Goal: Transaction & Acquisition: Purchase product/service

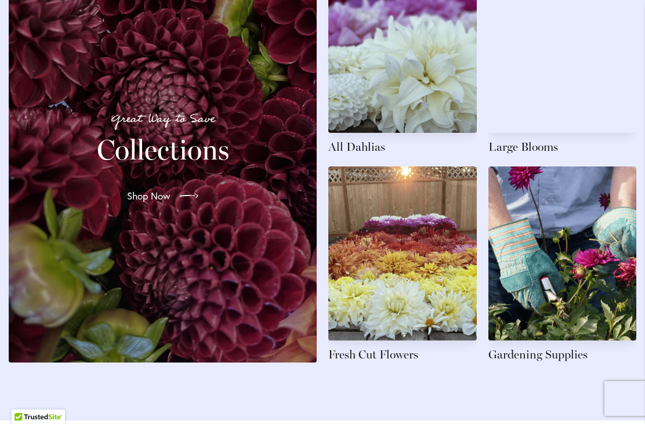
scroll to position [1802, 0]
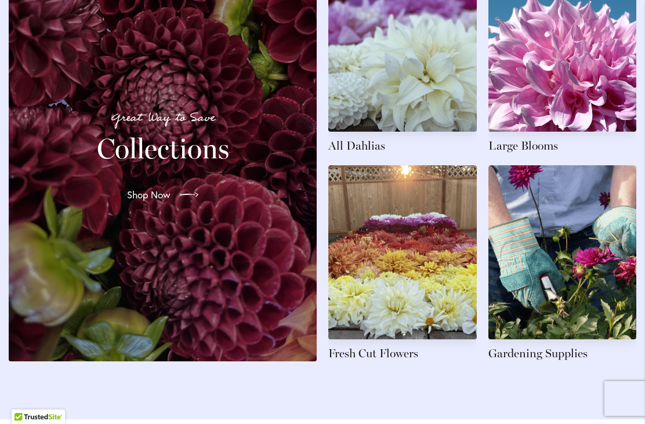
click at [587, 71] on link at bounding box center [563, 56] width 149 height 196
click at [550, 154] on link at bounding box center [563, 56] width 149 height 196
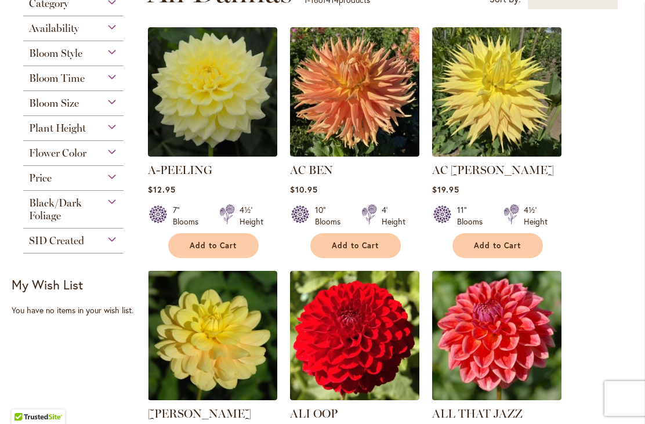
scroll to position [305, 0]
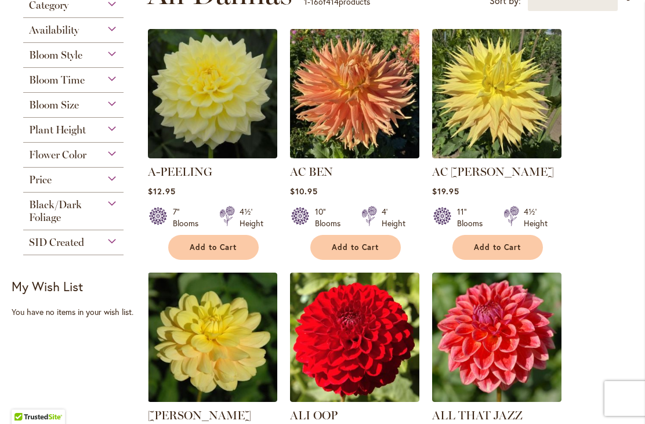
click at [237, 255] on button "Add to Cart" at bounding box center [213, 247] width 91 height 25
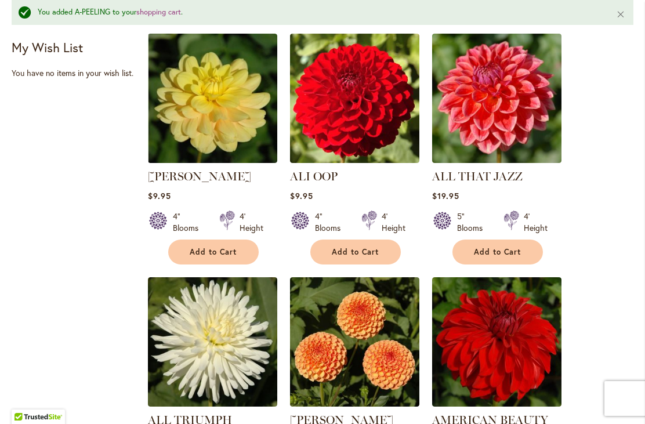
scroll to position [573, 0]
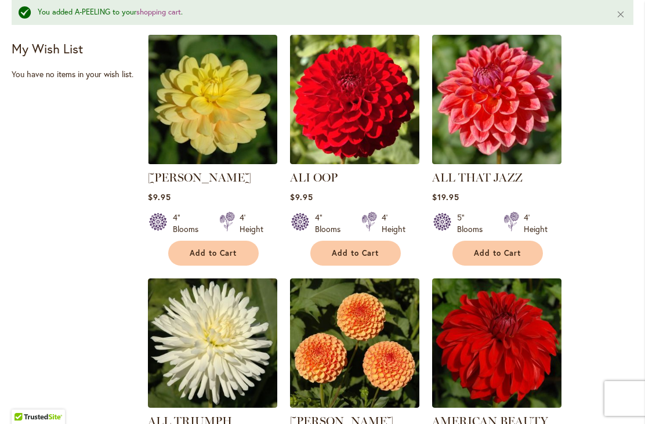
click at [520, 256] on span "Add to Cart" at bounding box center [498, 253] width 48 height 10
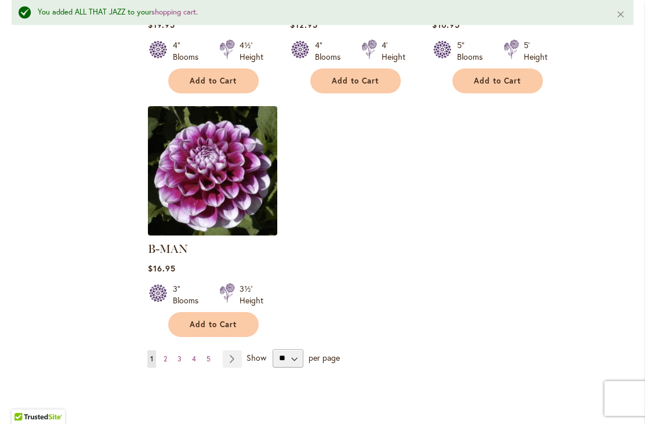
scroll to position [1497, 0]
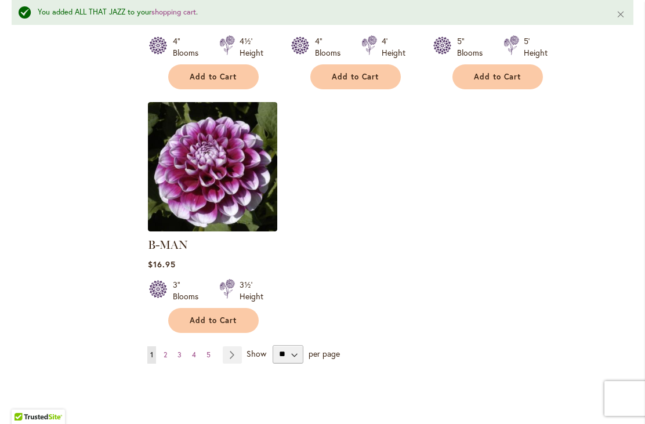
click at [170, 347] on link "Page 2" at bounding box center [165, 355] width 9 height 17
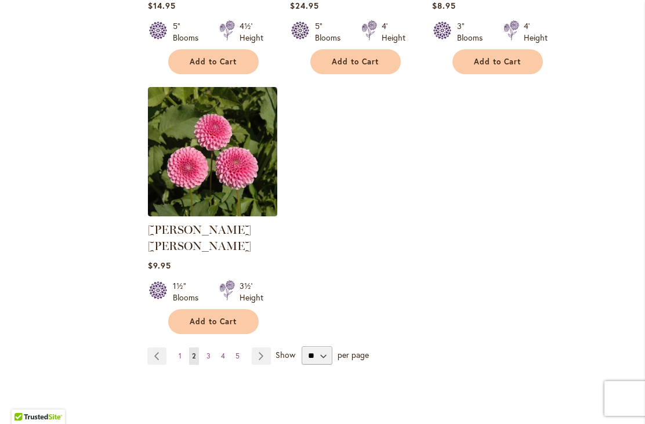
scroll to position [1465, 0]
click at [212, 348] on link "Page 3" at bounding box center [209, 356] width 10 height 17
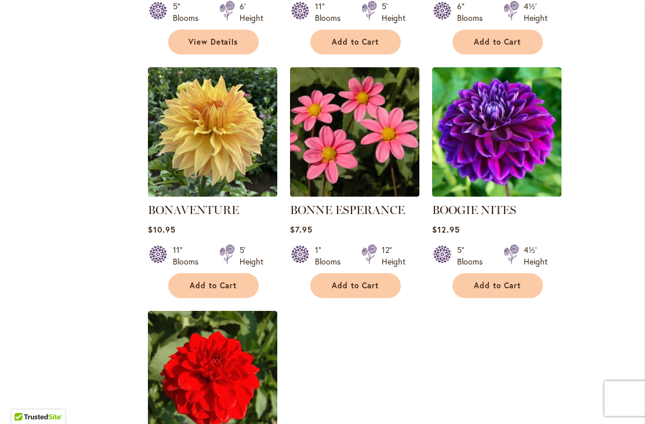
scroll to position [1235, 0]
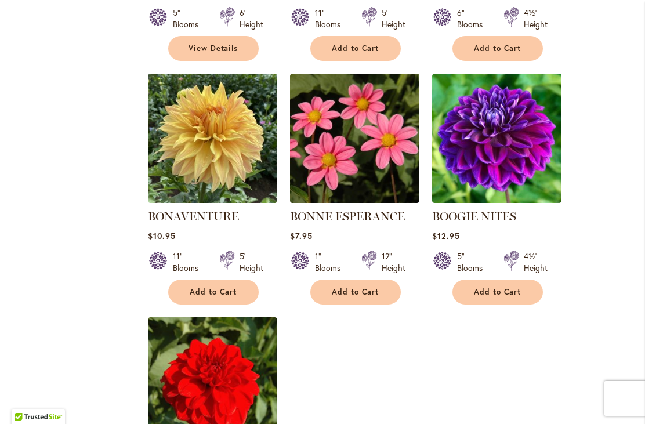
click at [514, 290] on span "Add to Cart" at bounding box center [498, 292] width 48 height 10
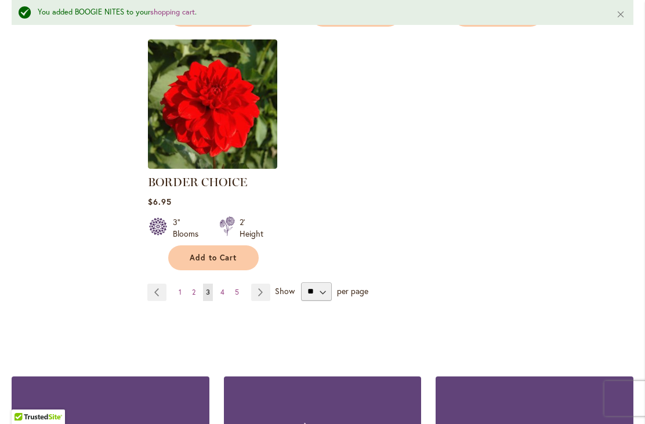
scroll to position [1544, 0]
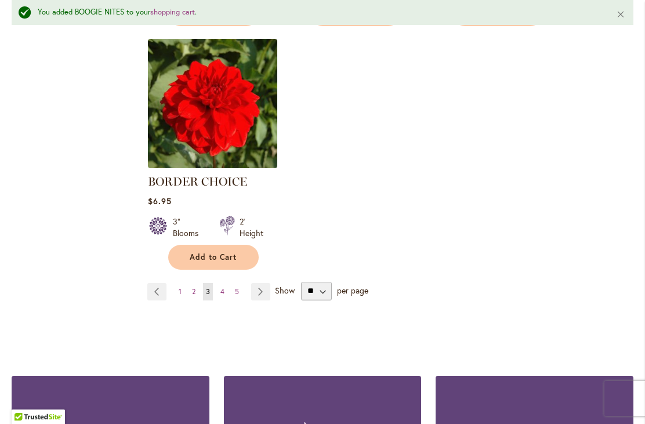
click at [226, 297] on link "Page 4" at bounding box center [223, 291] width 10 height 17
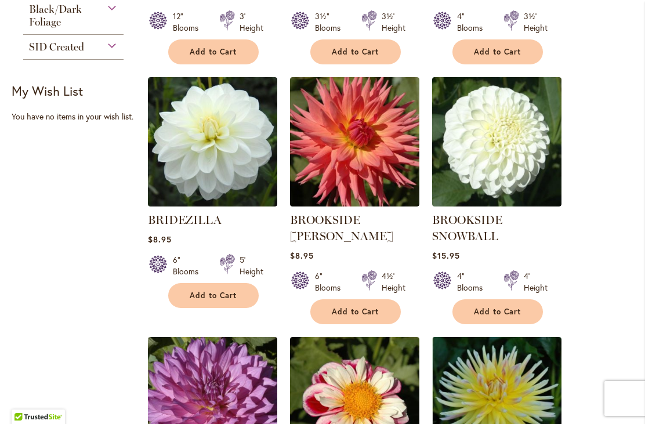
scroll to position [500, 0]
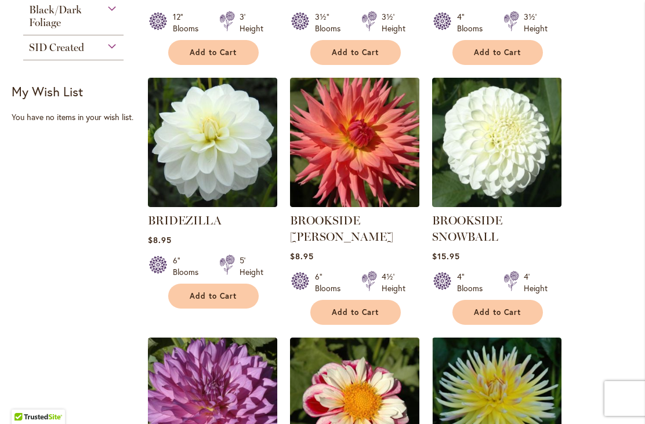
click at [518, 312] on span "Add to Cart" at bounding box center [498, 313] width 48 height 10
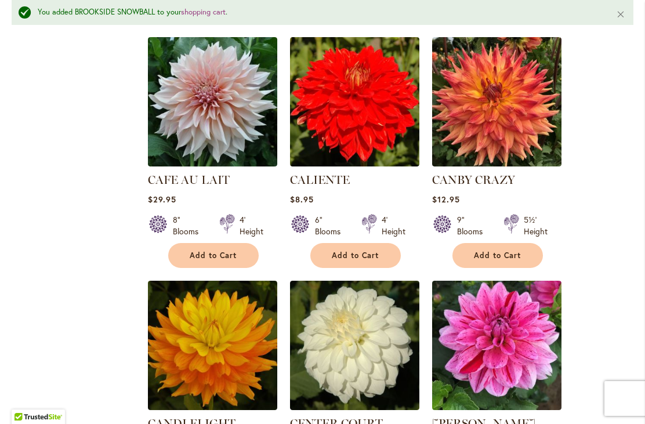
scroll to position [1078, 0]
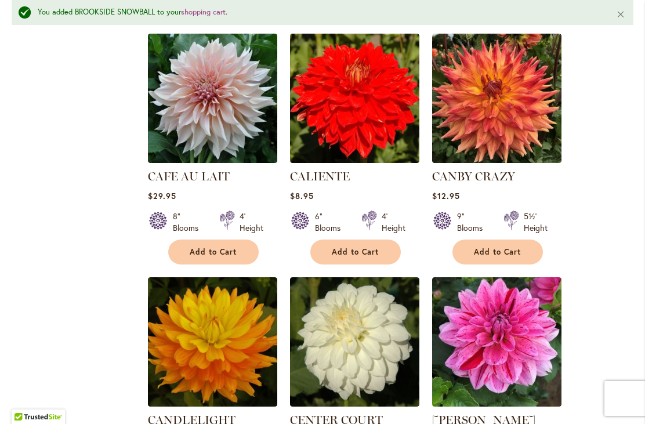
click at [230, 255] on span "Add to Cart" at bounding box center [214, 252] width 48 height 10
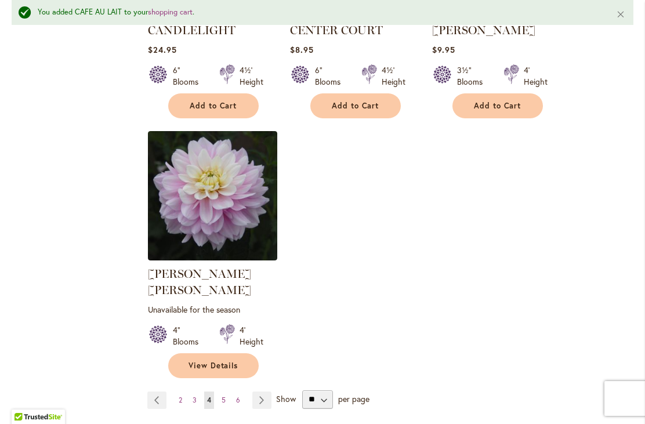
scroll to position [1469, 0]
click at [227, 391] on link "Page 5" at bounding box center [224, 399] width 10 height 17
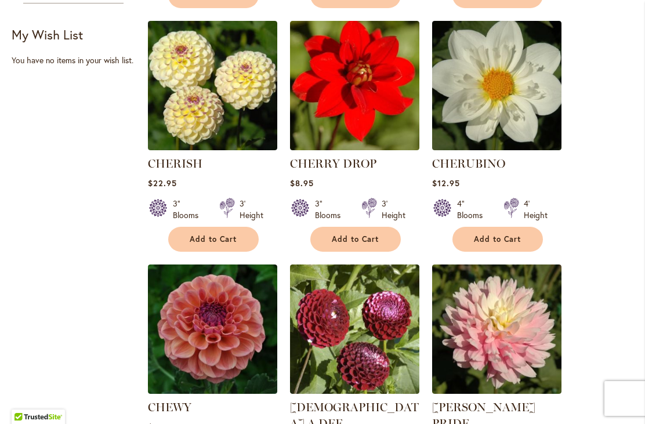
scroll to position [558, 0]
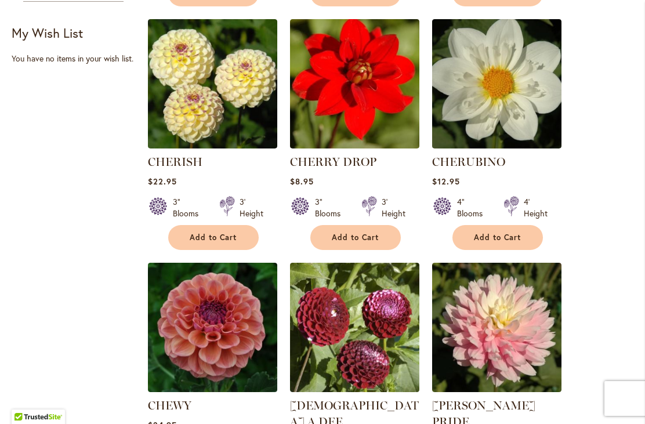
click at [366, 243] on button "Add to Cart" at bounding box center [356, 237] width 91 height 25
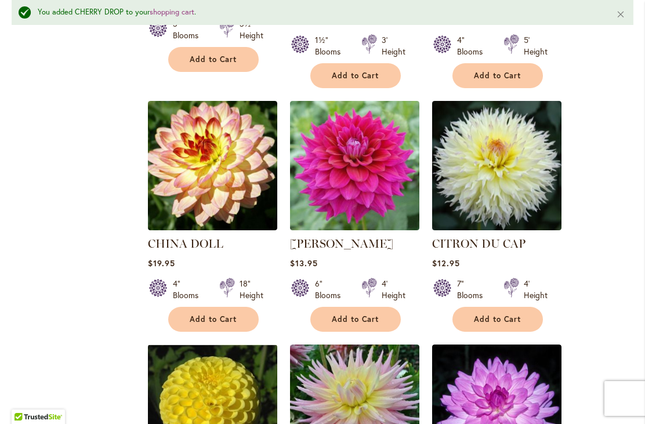
scroll to position [1013, 0]
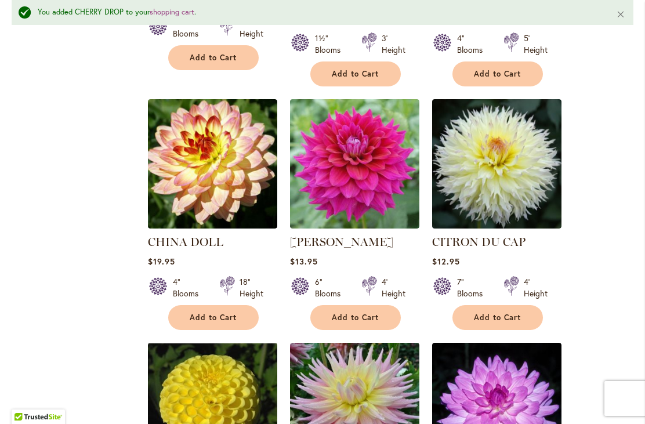
click at [372, 313] on span "Add to Cart" at bounding box center [356, 318] width 48 height 10
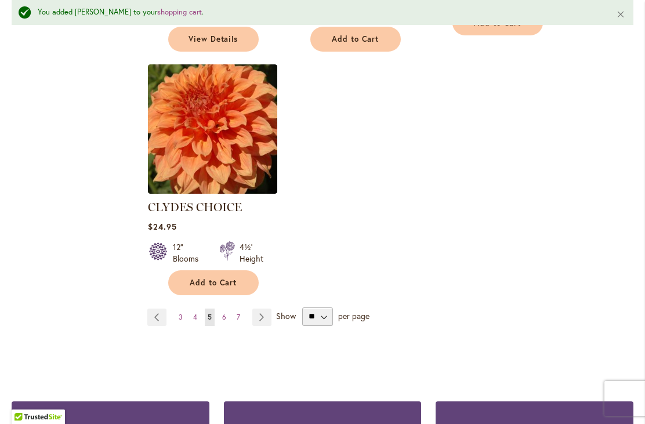
scroll to position [1546, 0]
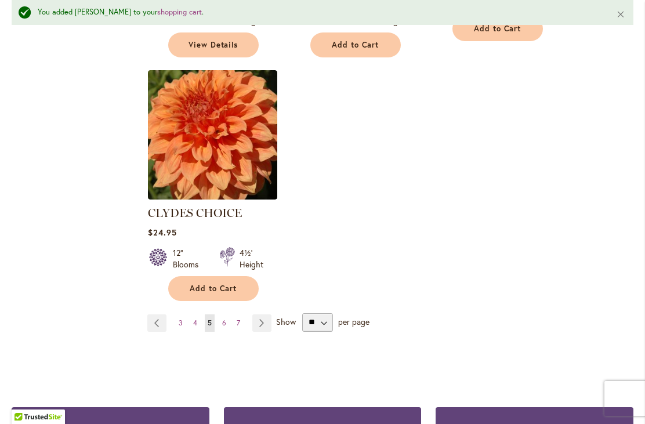
click at [225, 315] on link "Page 6" at bounding box center [224, 323] width 10 height 17
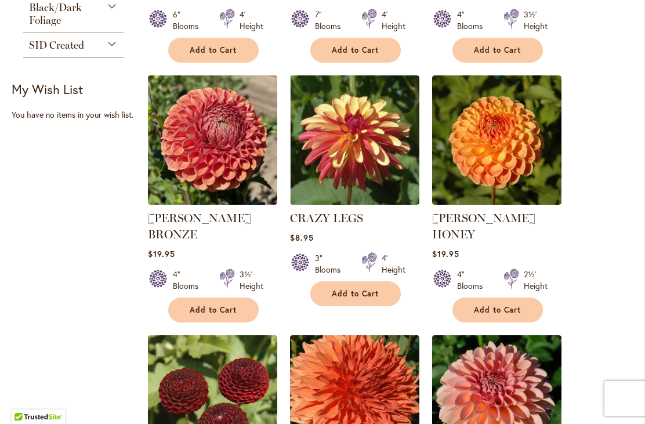
scroll to position [503, 0]
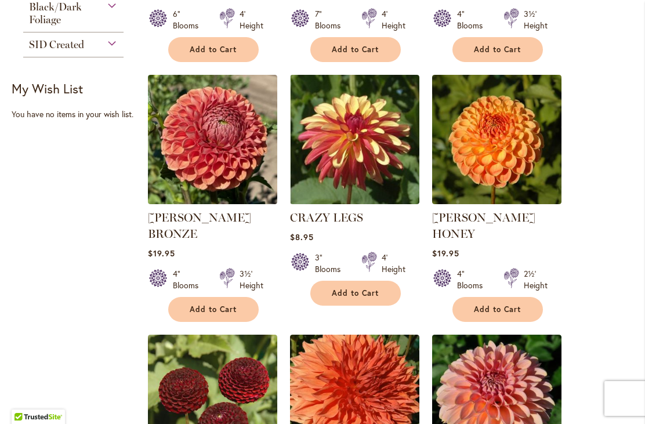
click at [382, 288] on button "Add to Cart" at bounding box center [356, 293] width 91 height 25
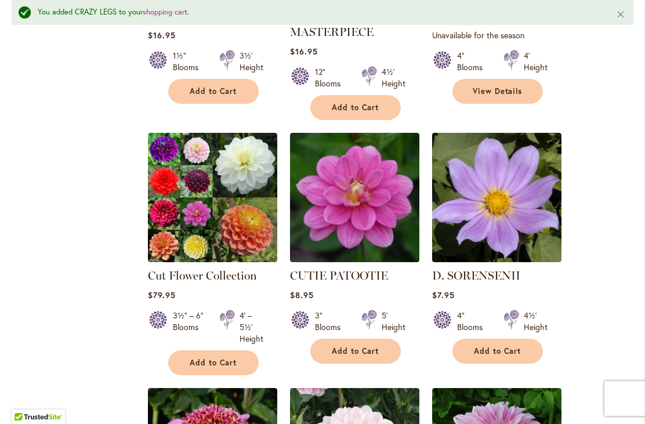
scroll to position [996, 0]
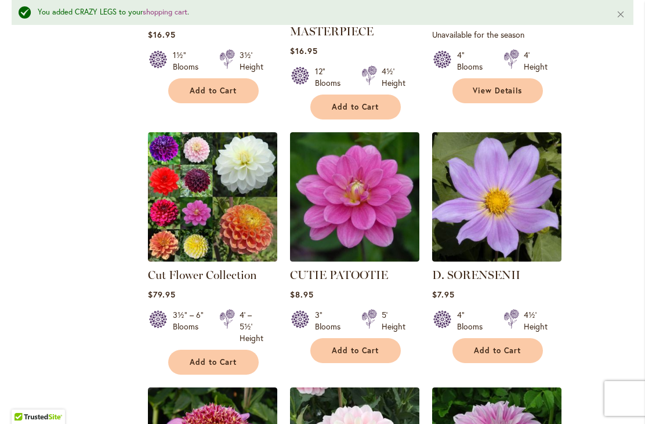
click at [235, 352] on button "Add to Cart" at bounding box center [213, 362] width 91 height 25
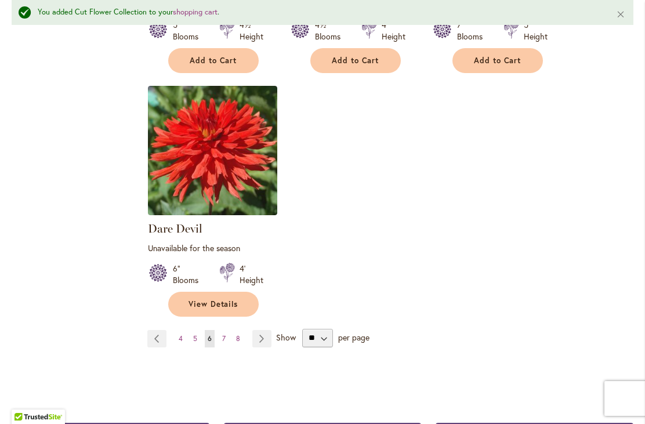
scroll to position [1542, 0]
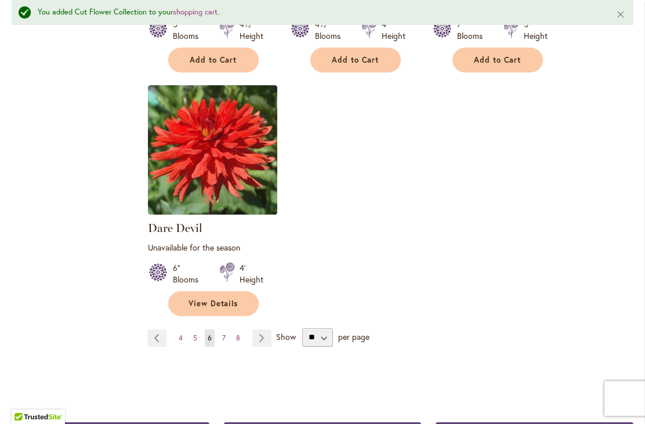
click at [228, 330] on link "Page 7" at bounding box center [223, 338] width 9 height 17
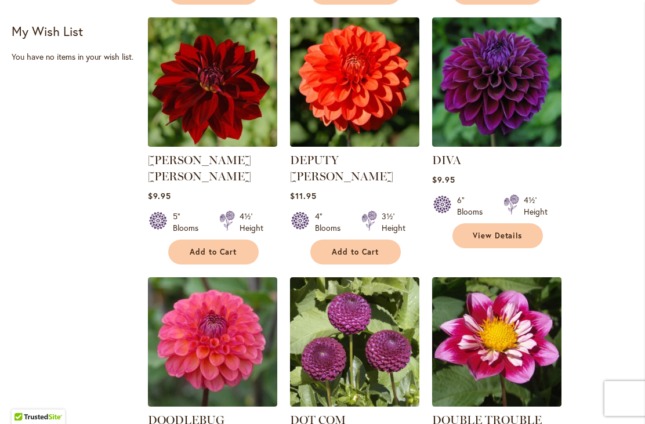
scroll to position [561, 0]
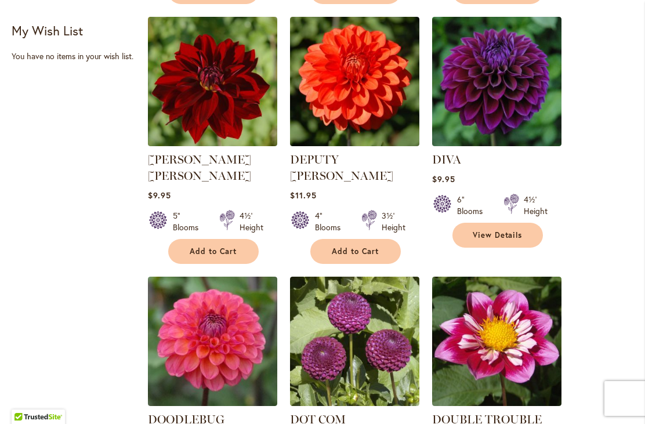
click at [501, 237] on span "View Details" at bounding box center [498, 235] width 50 height 10
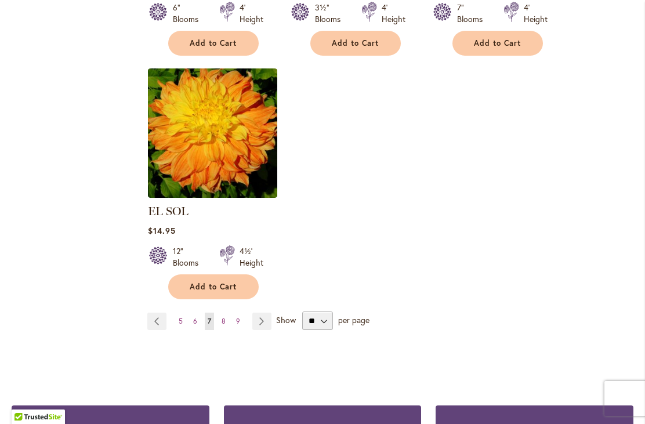
scroll to position [1501, 0]
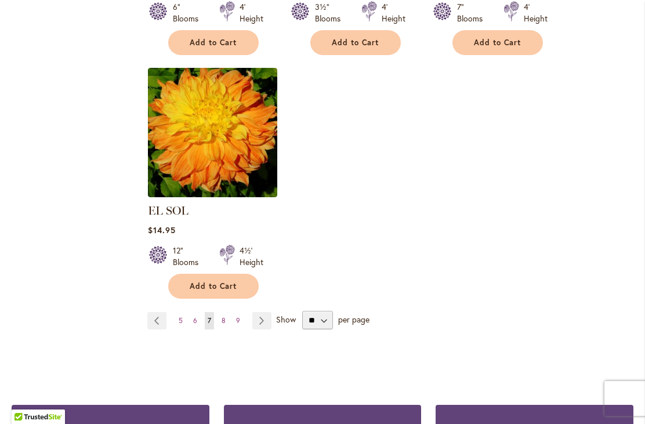
click at [225, 312] on link "Page 8" at bounding box center [224, 320] width 10 height 17
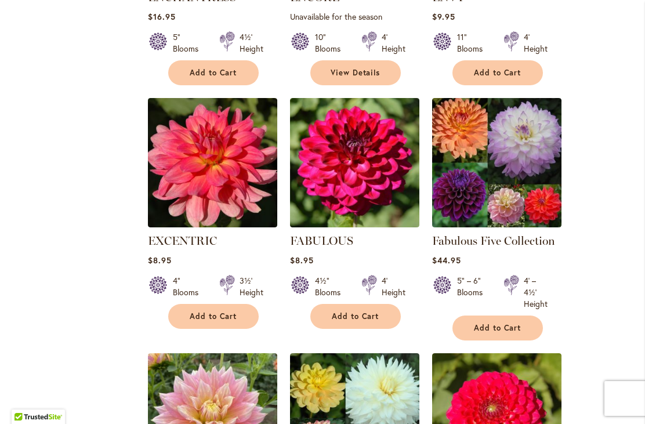
scroll to position [724, 0]
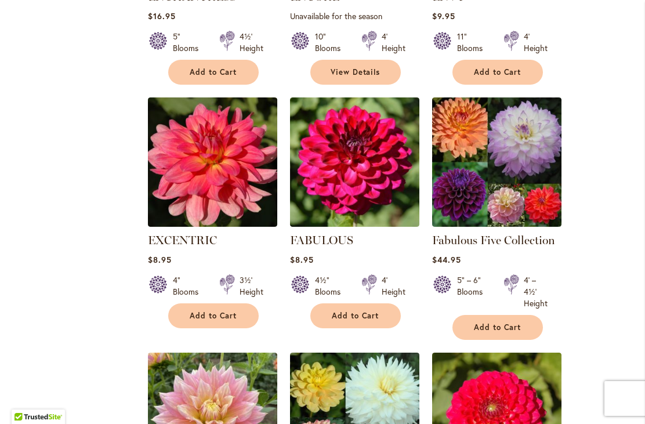
click at [507, 331] on span "Add to Cart" at bounding box center [498, 328] width 48 height 10
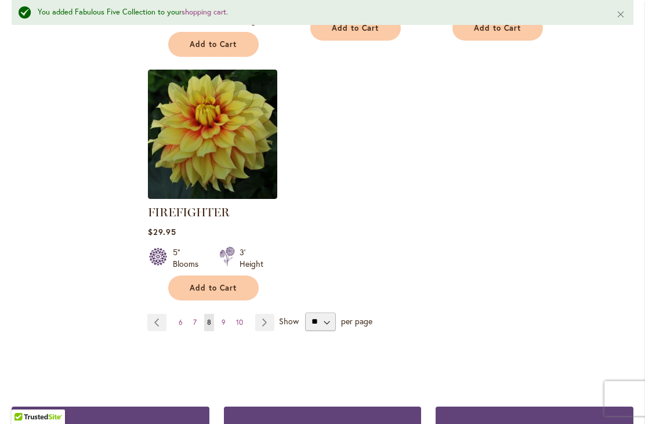
scroll to position [1626, 0]
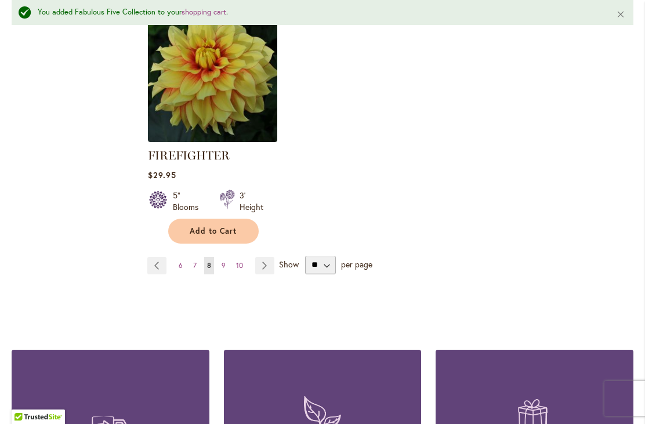
click at [223, 265] on span "9" at bounding box center [224, 265] width 4 height 9
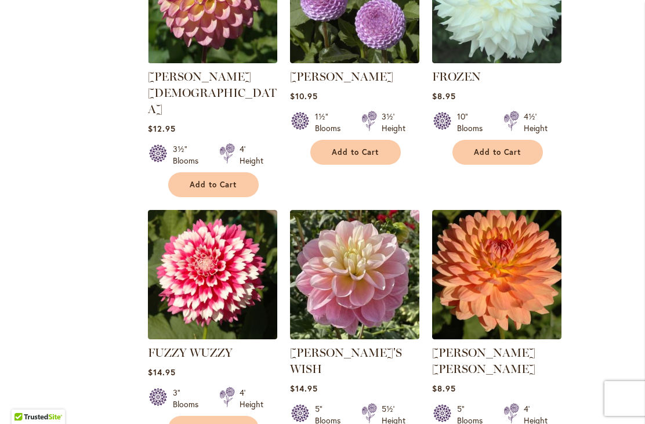
scroll to position [888, 0]
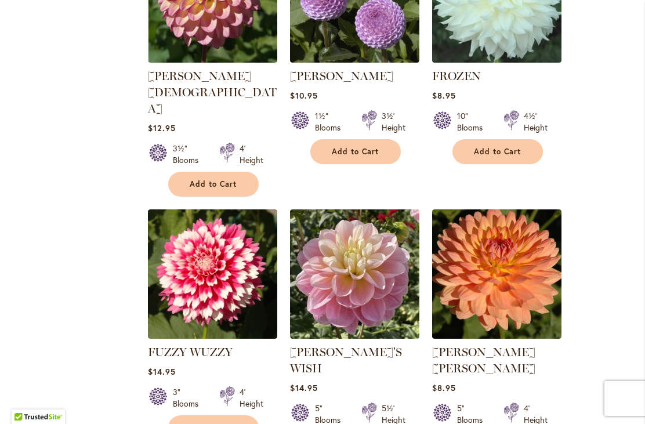
click at [235, 423] on span "Add to Cart" at bounding box center [214, 428] width 48 height 10
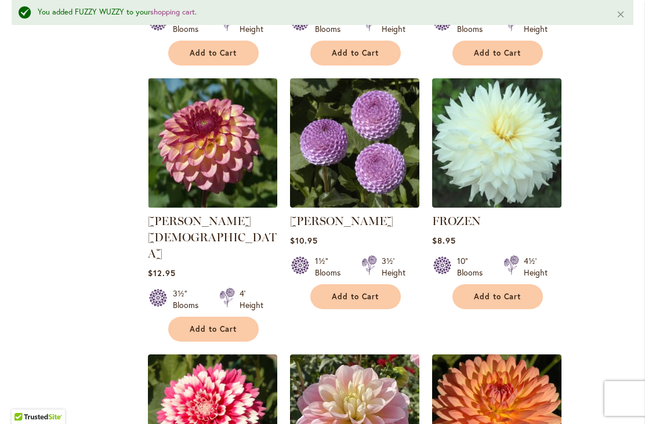
scroll to position [775, 0]
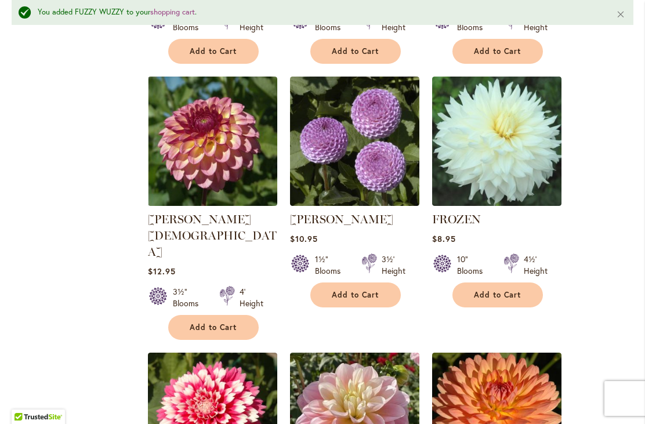
click at [506, 294] on span "Add to Cart" at bounding box center [498, 295] width 48 height 10
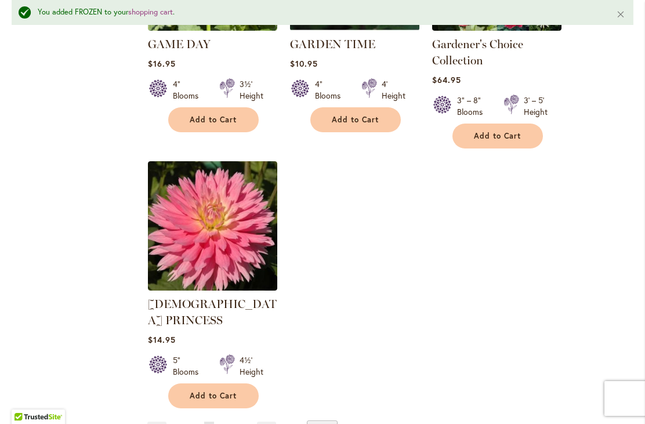
scroll to position [1491, 0]
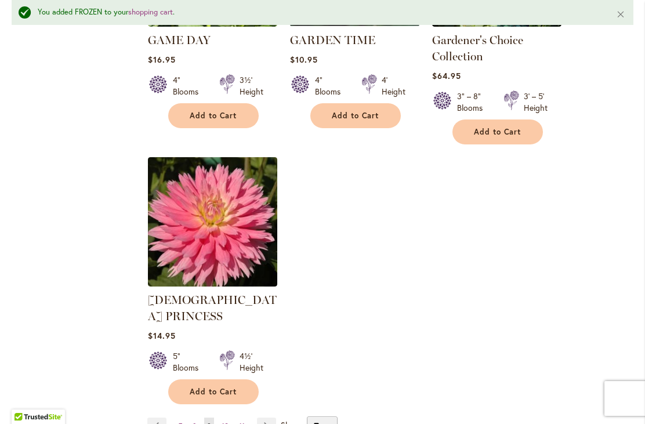
click at [231, 418] on link "Page 10" at bounding box center [225, 426] width 13 height 17
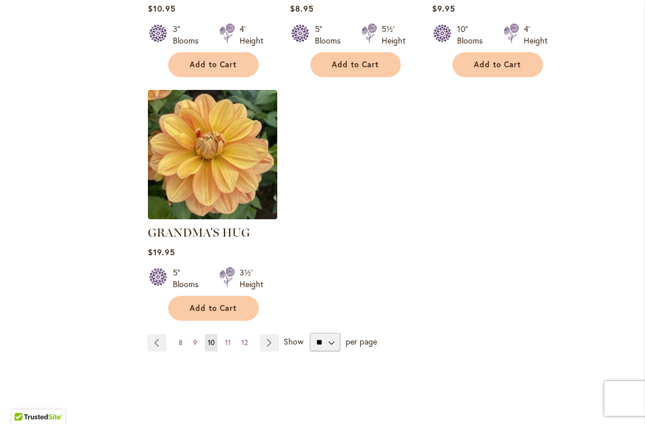
scroll to position [1511, 0]
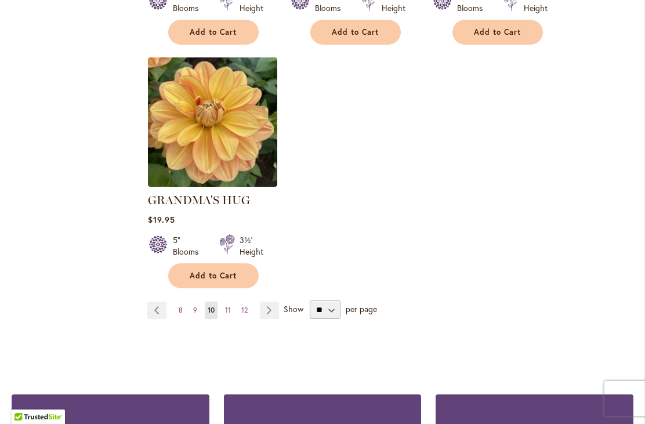
click at [230, 302] on link "Page 11" at bounding box center [228, 310] width 12 height 17
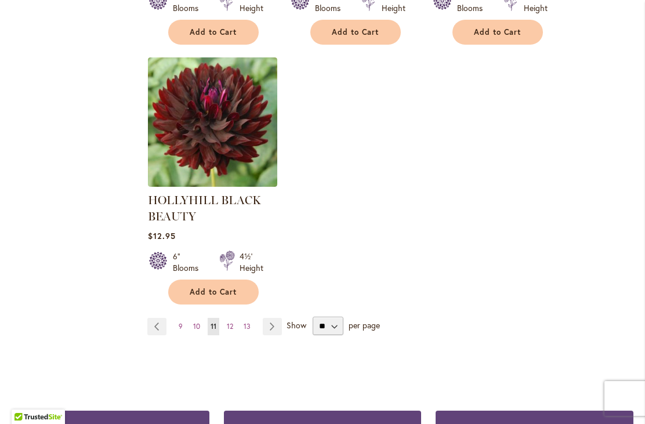
scroll to position [1552, 0]
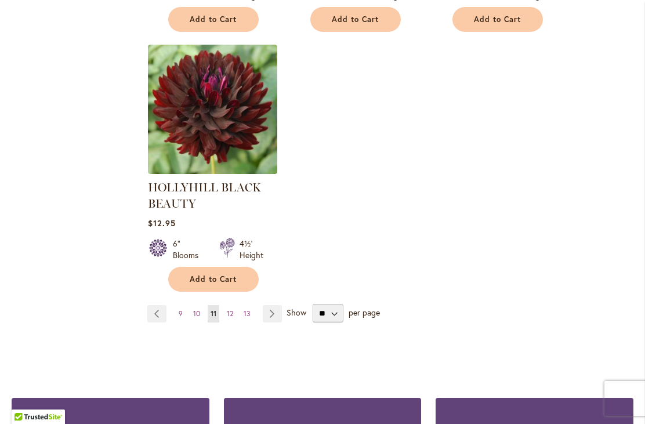
click at [236, 321] on link "Page 12" at bounding box center [230, 313] width 12 height 17
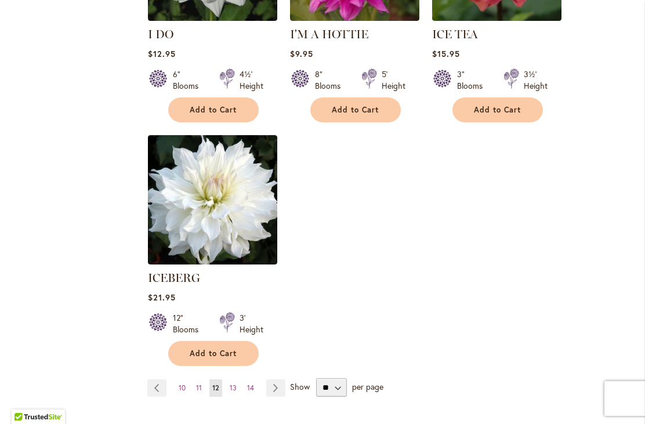
scroll to position [1435, 0]
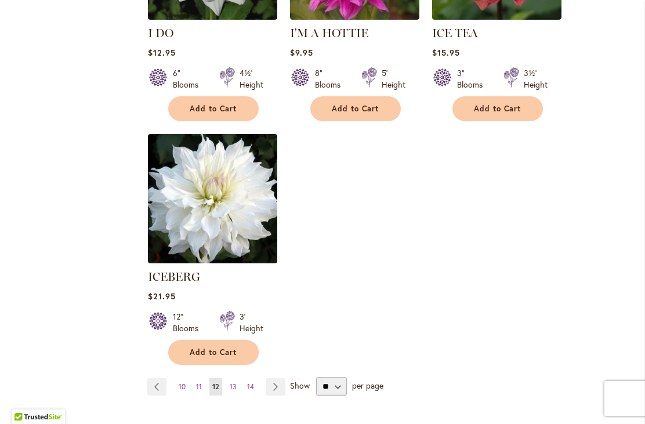
click at [237, 378] on link "Page 13" at bounding box center [233, 386] width 13 height 17
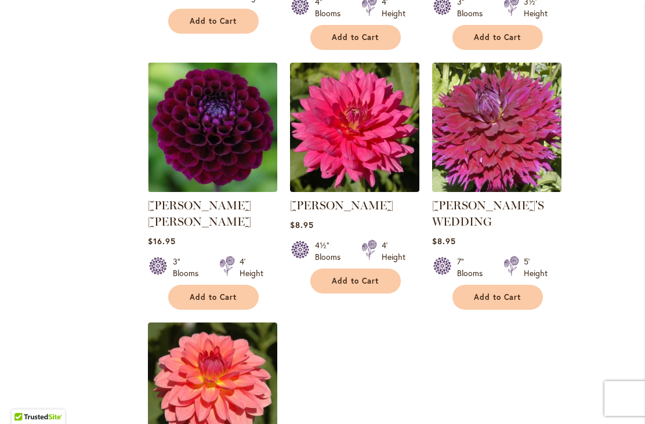
scroll to position [1276, 0]
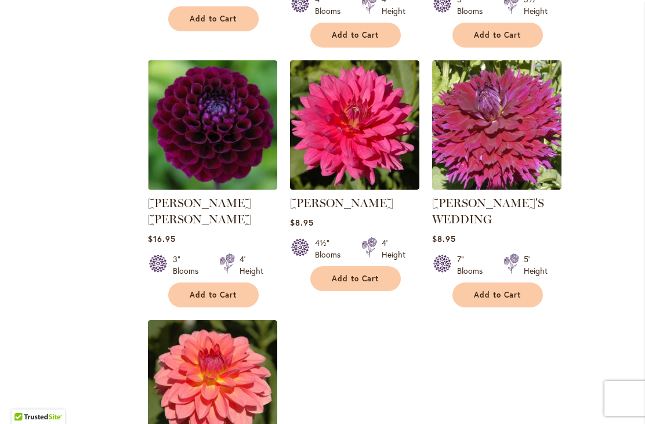
click at [508, 290] on span "Add to Cart" at bounding box center [498, 295] width 48 height 10
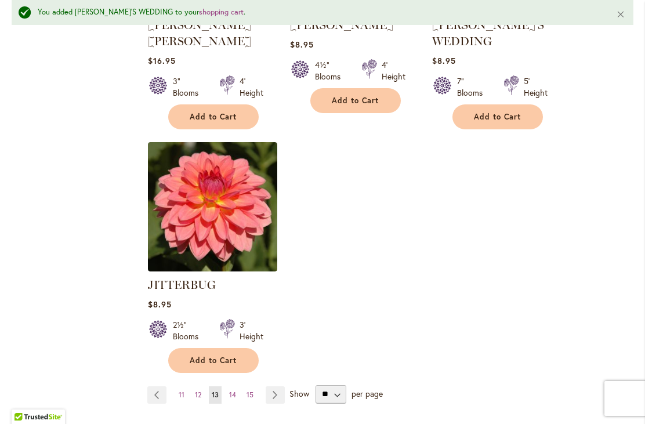
scroll to position [1486, 0]
click at [236, 386] on link "Page 14" at bounding box center [232, 394] width 13 height 17
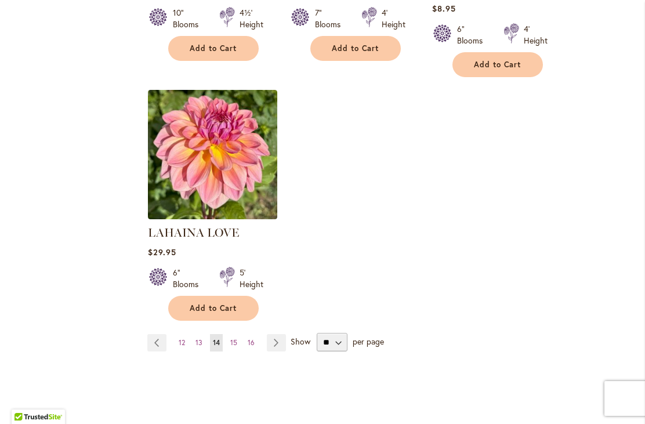
scroll to position [1480, 0]
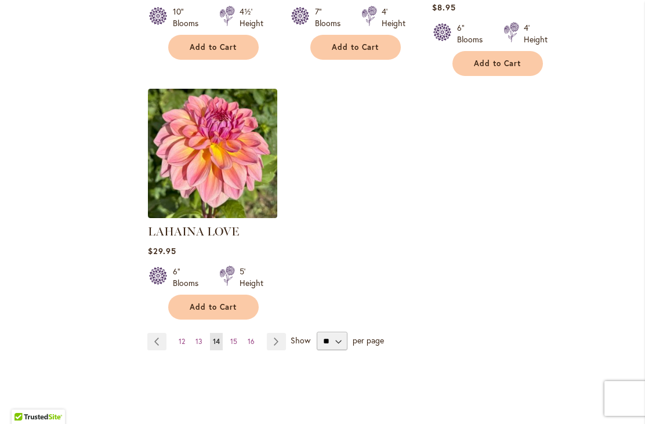
click at [240, 333] on link "Page 15" at bounding box center [234, 341] width 13 height 17
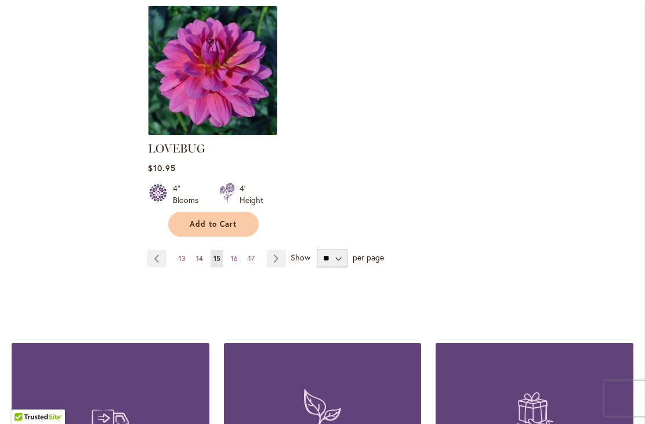
scroll to position [1600, 0]
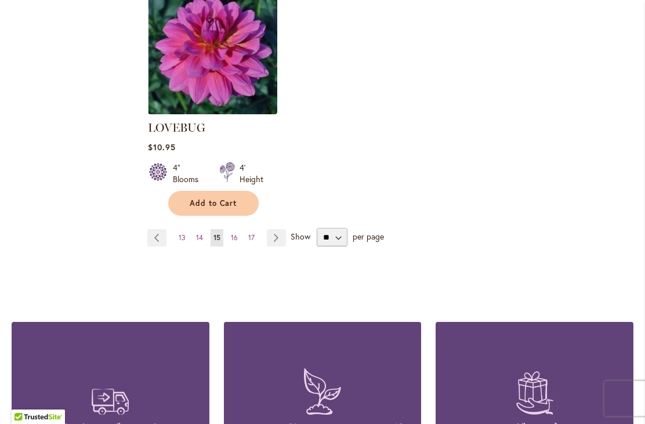
click at [237, 229] on link "Page 16" at bounding box center [234, 237] width 13 height 17
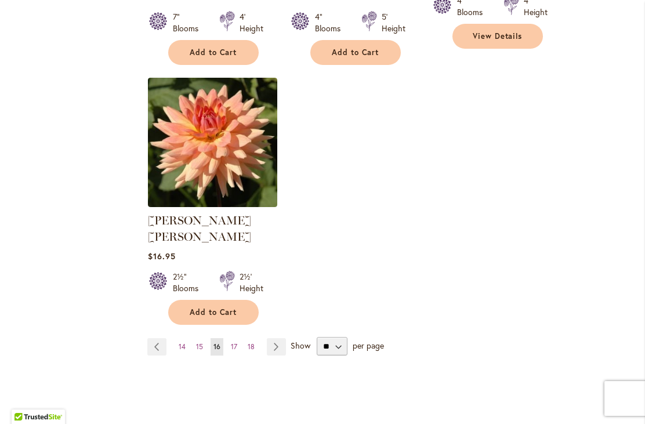
scroll to position [1508, 0]
click at [238, 338] on link "Page 17" at bounding box center [234, 346] width 12 height 17
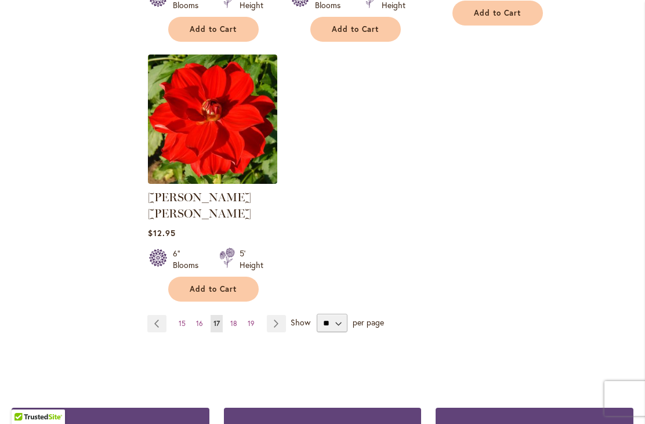
scroll to position [1515, 0]
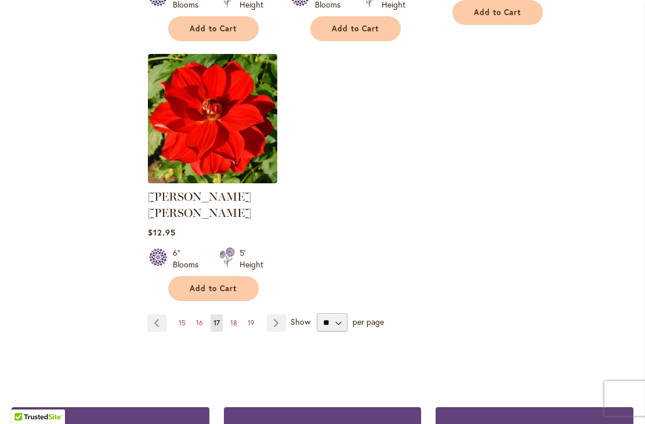
click at [236, 315] on link "Page 18" at bounding box center [234, 323] width 13 height 17
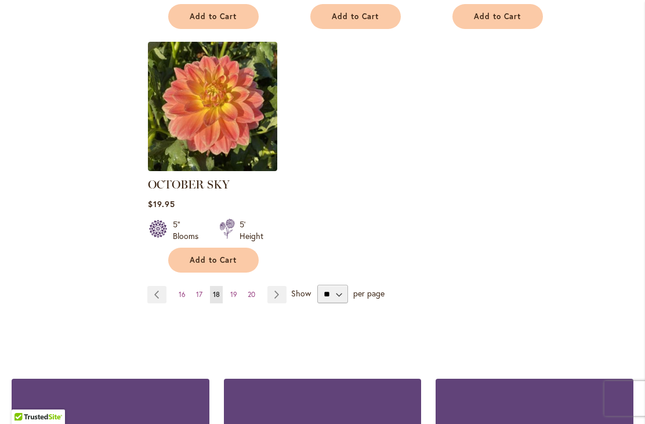
scroll to position [1528, 0]
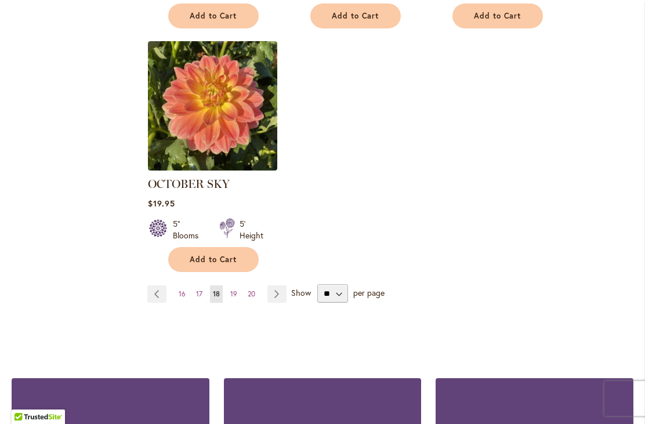
click at [235, 290] on span "19" at bounding box center [233, 294] width 7 height 9
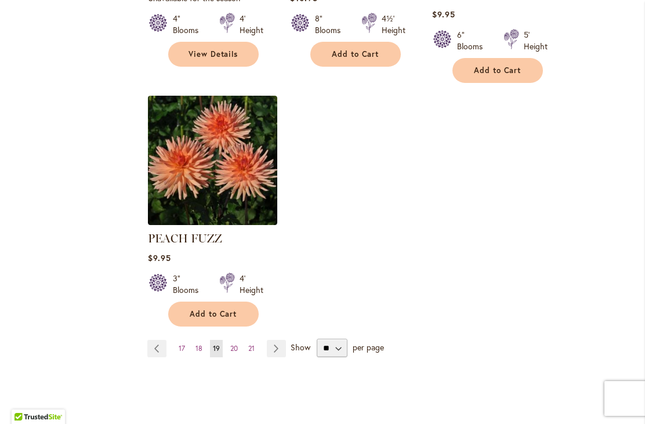
scroll to position [1508, 0]
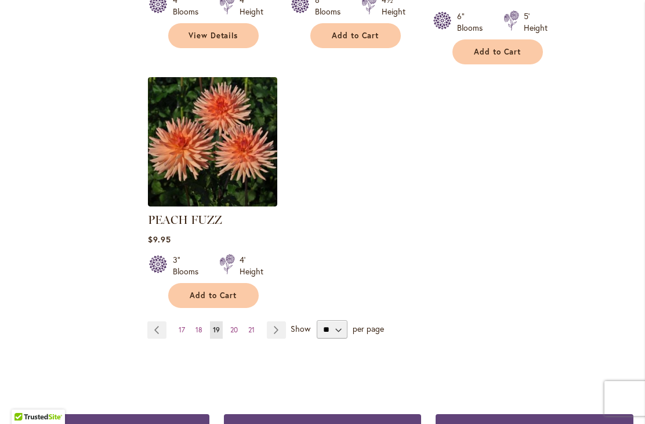
click at [236, 326] on span "20" at bounding box center [234, 330] width 8 height 9
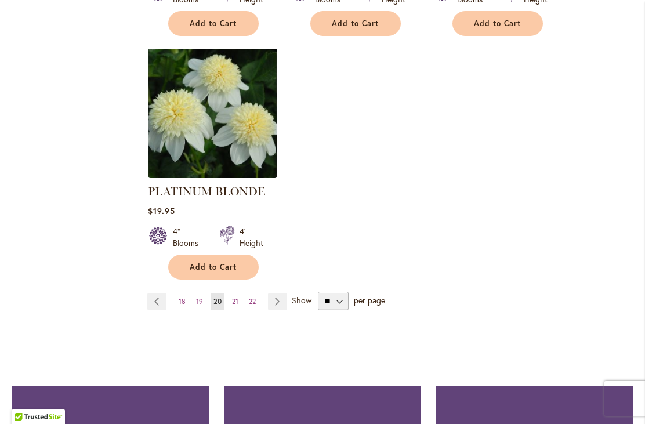
scroll to position [1569, 0]
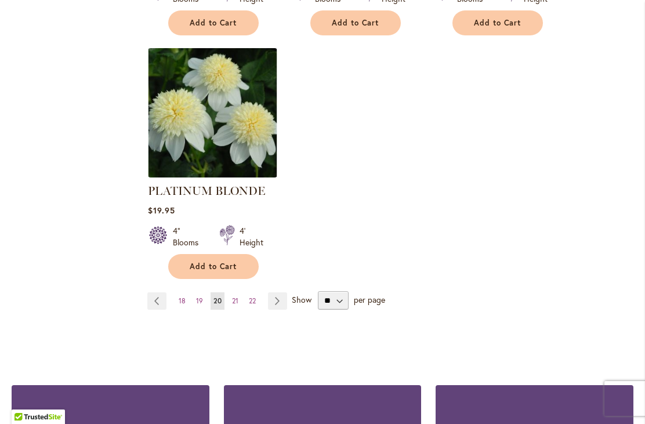
click at [234, 297] on span "21" at bounding box center [235, 301] width 6 height 9
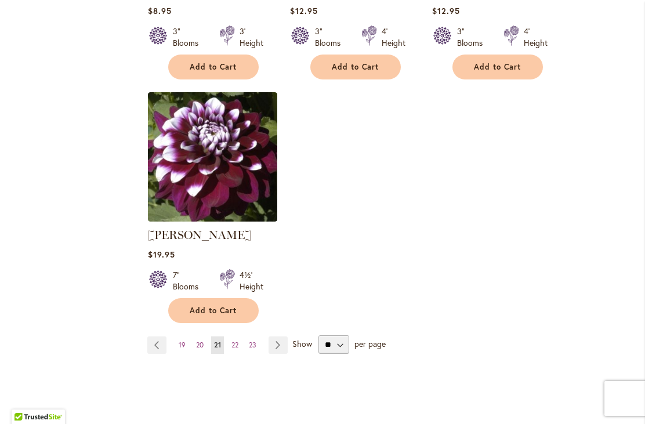
scroll to position [1477, 0]
click at [239, 350] on link "Page 22" at bounding box center [235, 344] width 13 height 17
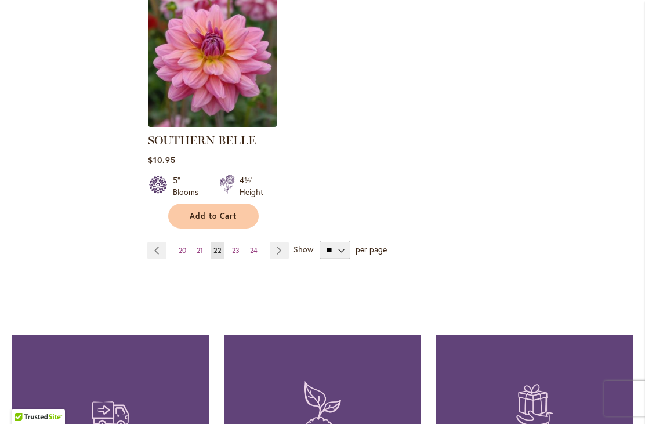
scroll to position [1573, 0]
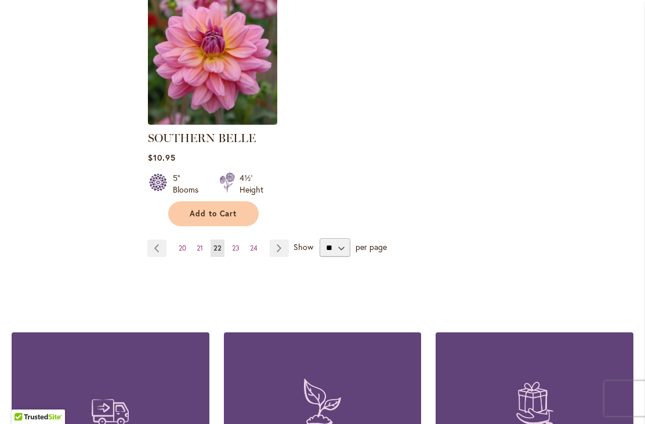
click at [233, 244] on span "23" at bounding box center [236, 248] width 8 height 9
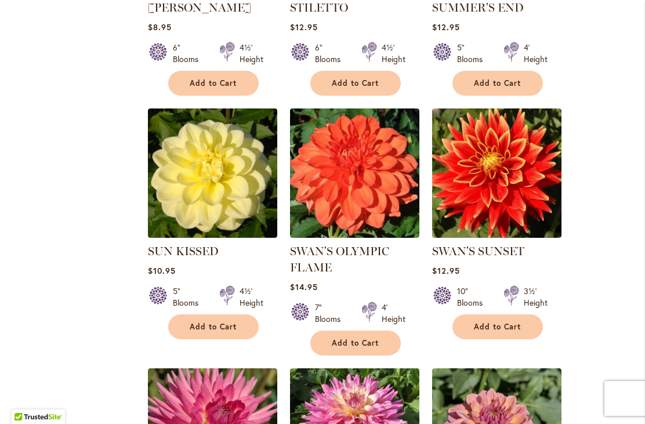
scroll to position [957, 0]
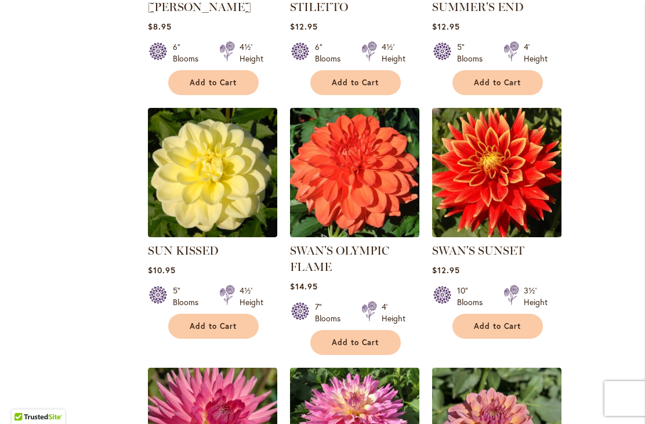
click at [507, 327] on span "Add to Cart" at bounding box center [498, 327] width 48 height 10
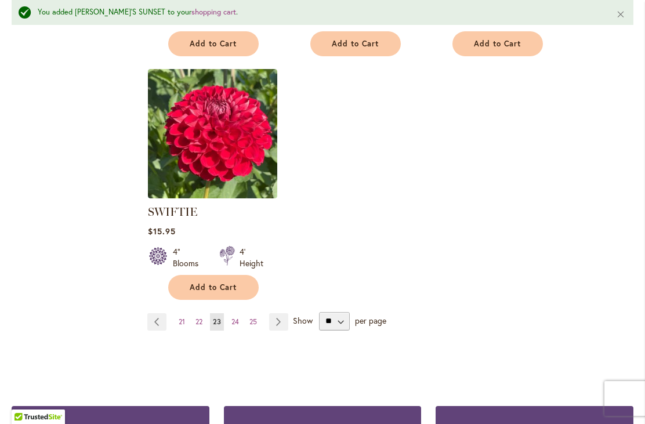
scroll to position [1534, 0]
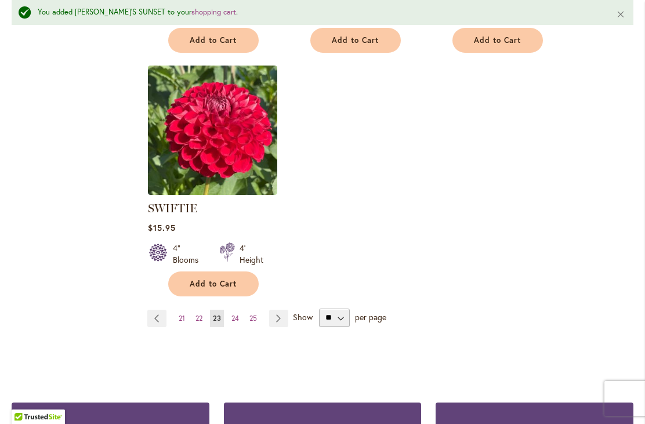
click at [237, 322] on span "24" at bounding box center [236, 318] width 8 height 9
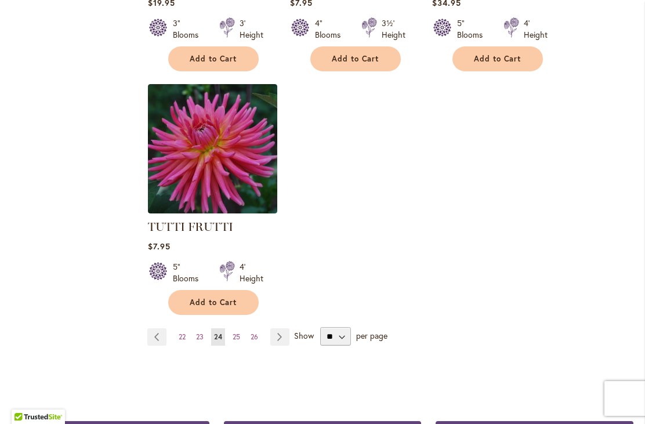
scroll to position [1484, 0]
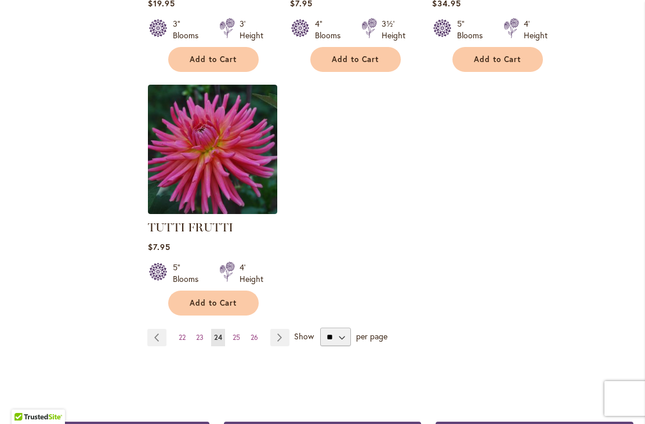
click at [240, 329] on link "Page 25" at bounding box center [236, 337] width 13 height 17
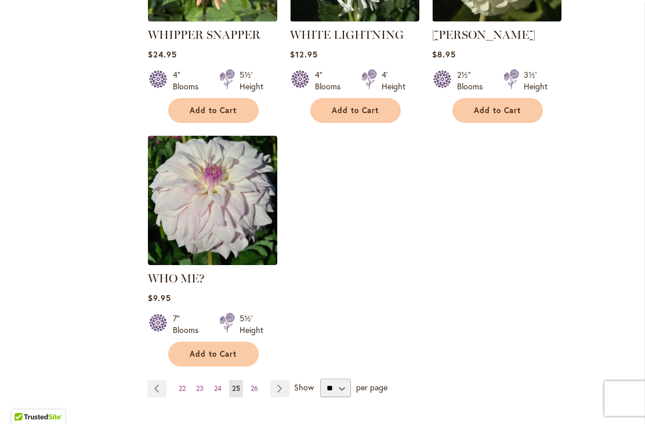
scroll to position [1442, 0]
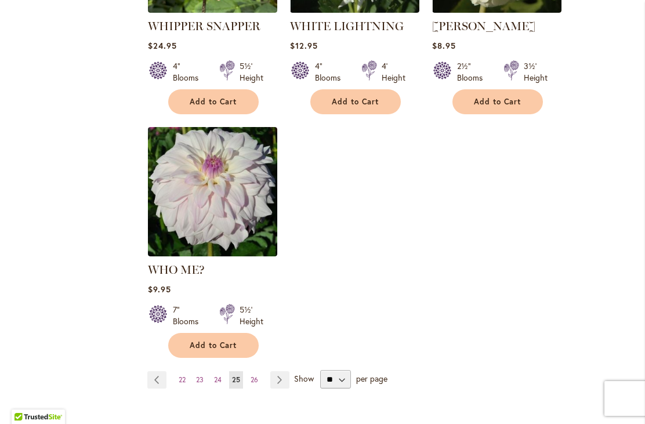
click at [257, 371] on link "Page 26" at bounding box center [254, 379] width 13 height 17
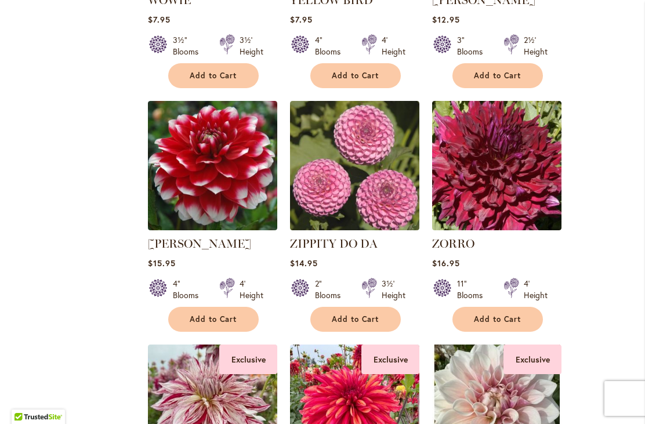
scroll to position [721, 0]
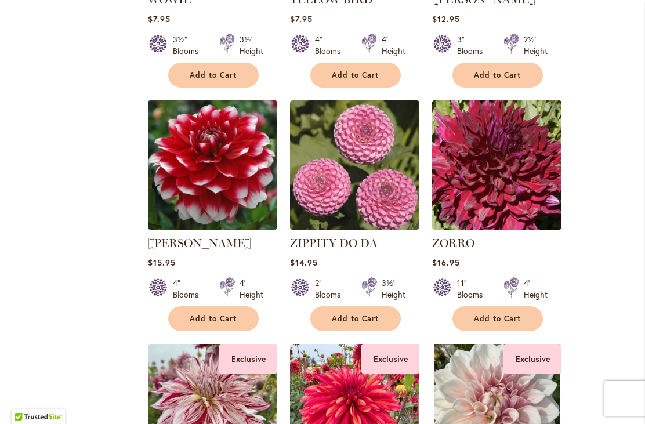
click at [234, 320] on span "Add to Cart" at bounding box center [214, 319] width 48 height 10
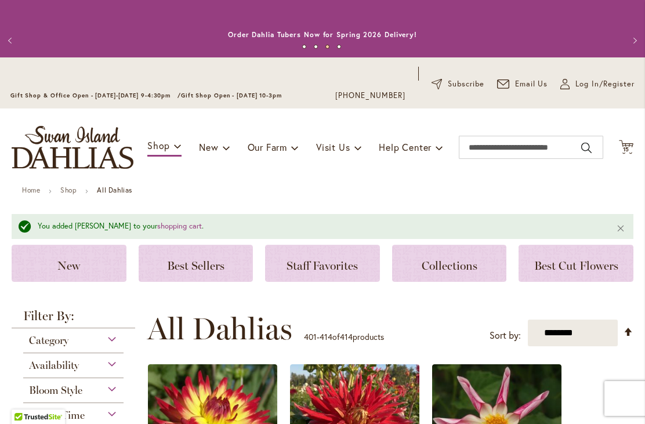
scroll to position [0, 0]
click at [630, 145] on icon at bounding box center [626, 147] width 15 height 14
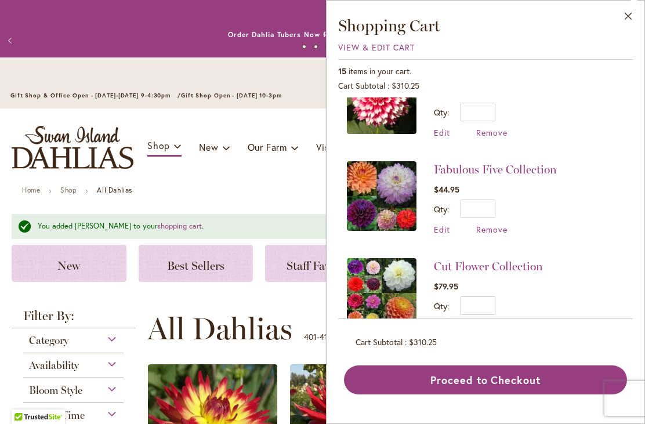
scroll to position [430, 0]
click at [494, 325] on span "Remove" at bounding box center [492, 325] width 31 height 11
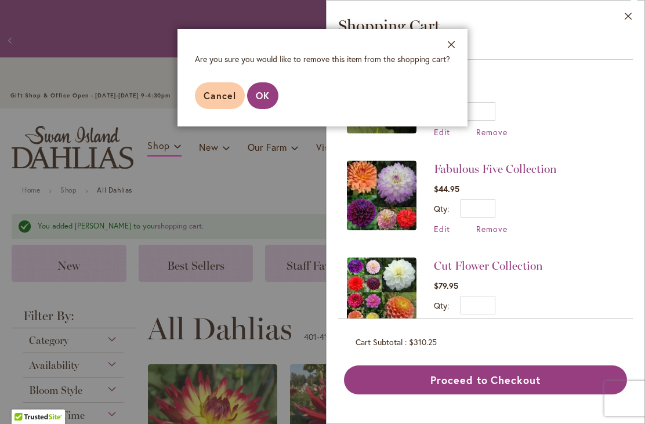
click at [268, 95] on span "OK" at bounding box center [263, 95] width 14 height 12
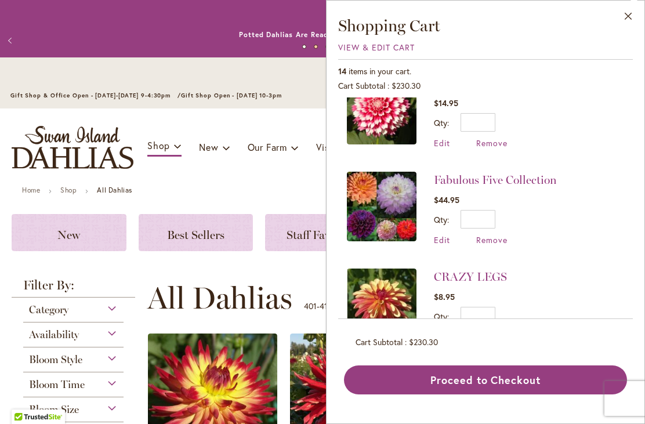
scroll to position [418, 0]
click at [504, 174] on link "Fabulous Five Collection" at bounding box center [495, 181] width 123 height 14
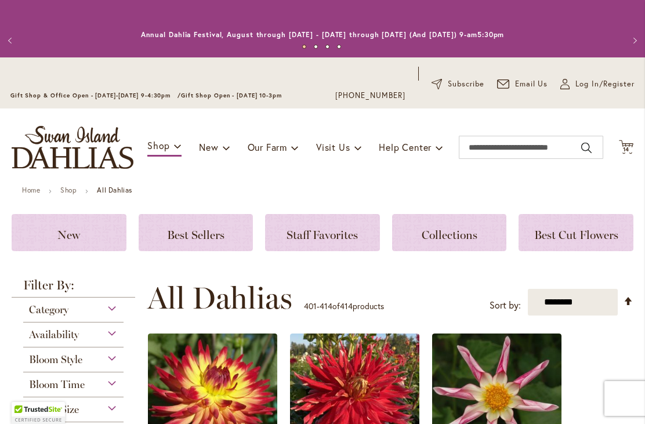
click at [625, 150] on span "14" at bounding box center [626, 150] width 7 height 8
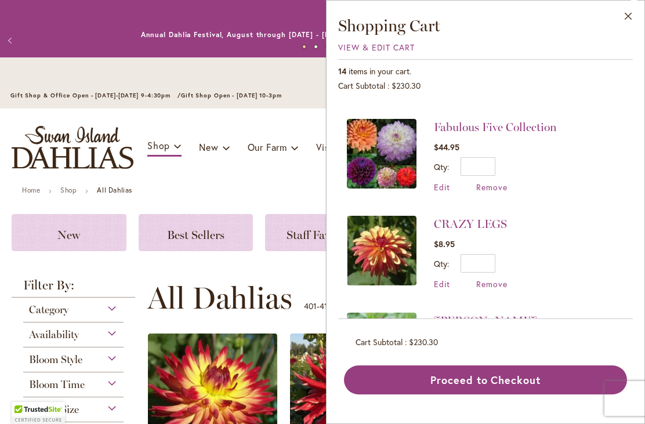
scroll to position [452, 0]
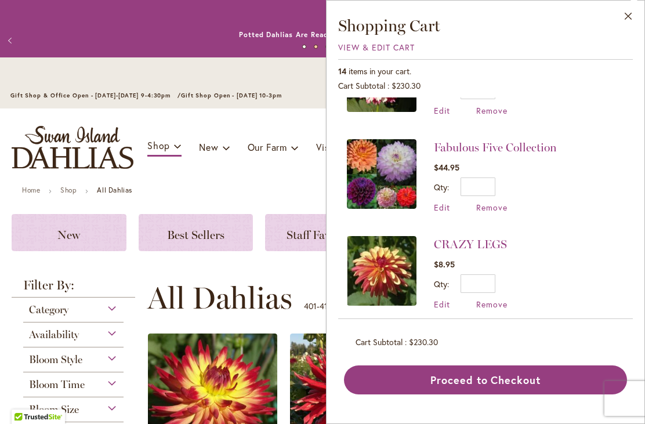
click at [501, 204] on span "Remove" at bounding box center [492, 207] width 31 height 11
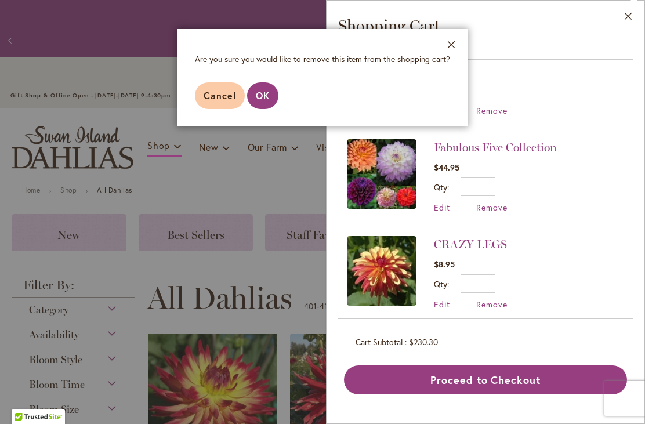
click at [267, 95] on span "OK" at bounding box center [263, 95] width 14 height 12
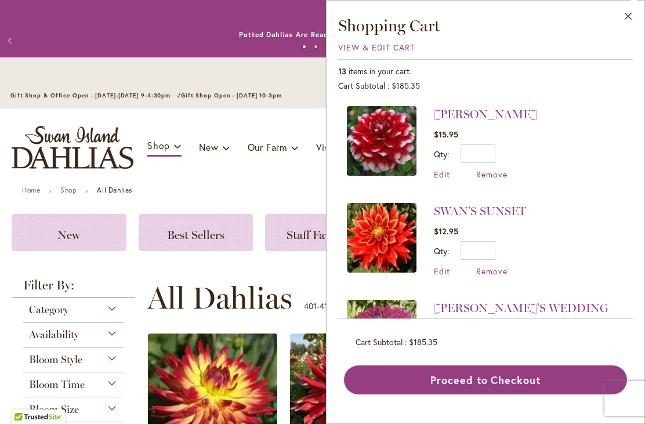
scroll to position [0, 0]
click at [627, 17] on button "Close" at bounding box center [629, 19] width 32 height 37
